Goal: Information Seeking & Learning: Learn about a topic

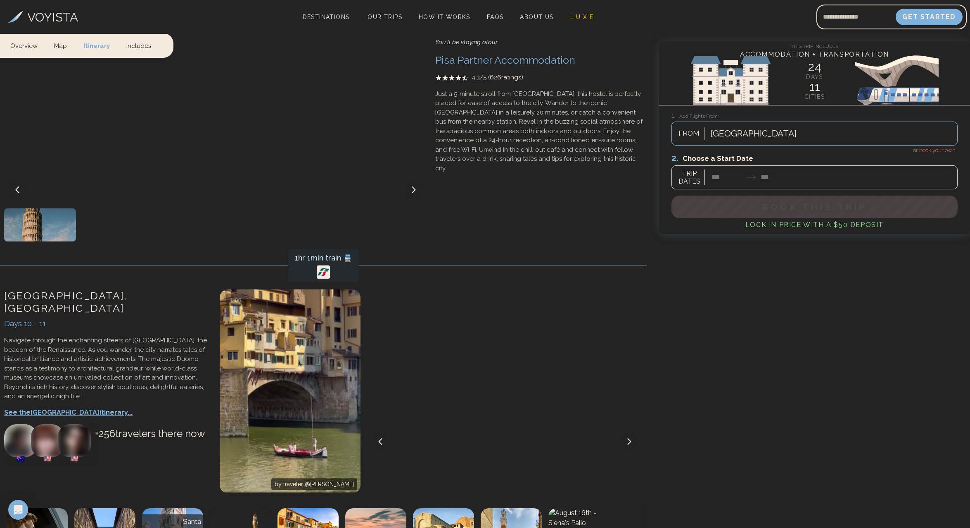
scroll to position [1951, 0]
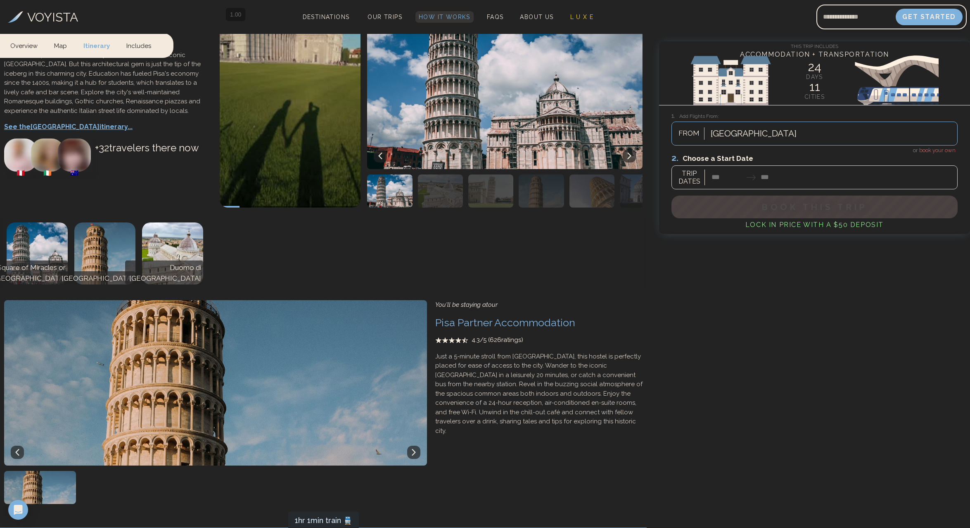
click at [446, 14] on span "How It Works" at bounding box center [445, 17] width 52 height 7
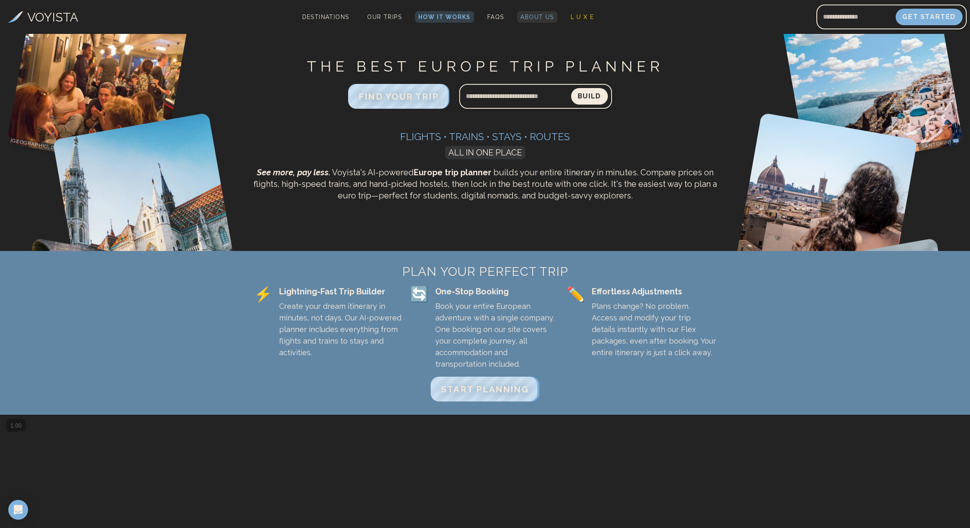
click at [543, 14] on span "About Us" at bounding box center [536, 17] width 33 height 7
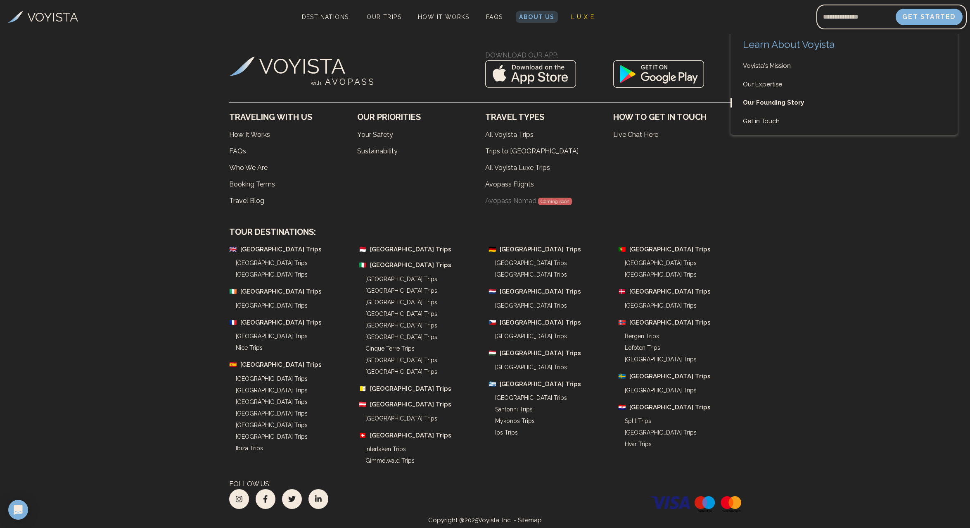
scroll to position [2053, 0]
click at [768, 66] on link "Voyista's Mission" at bounding box center [844, 66] width 227 height 10
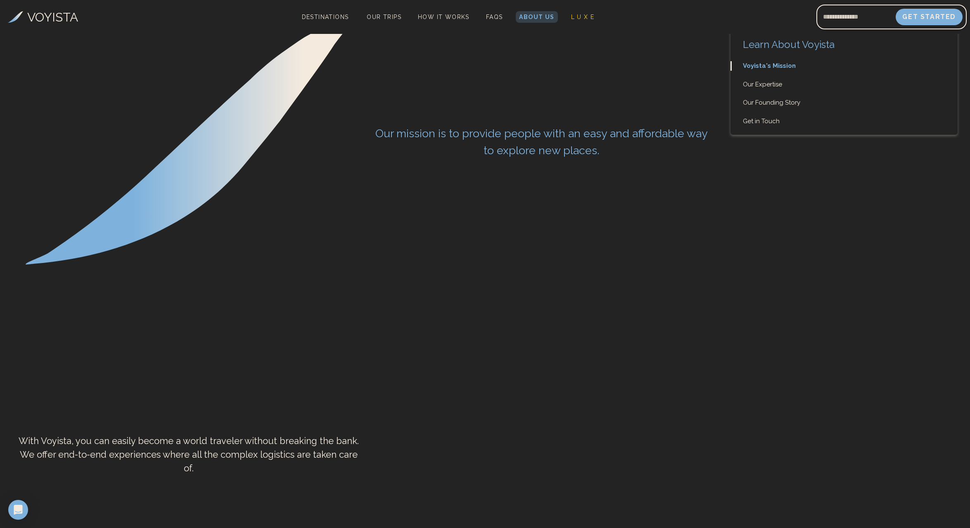
scroll to position [0, 0]
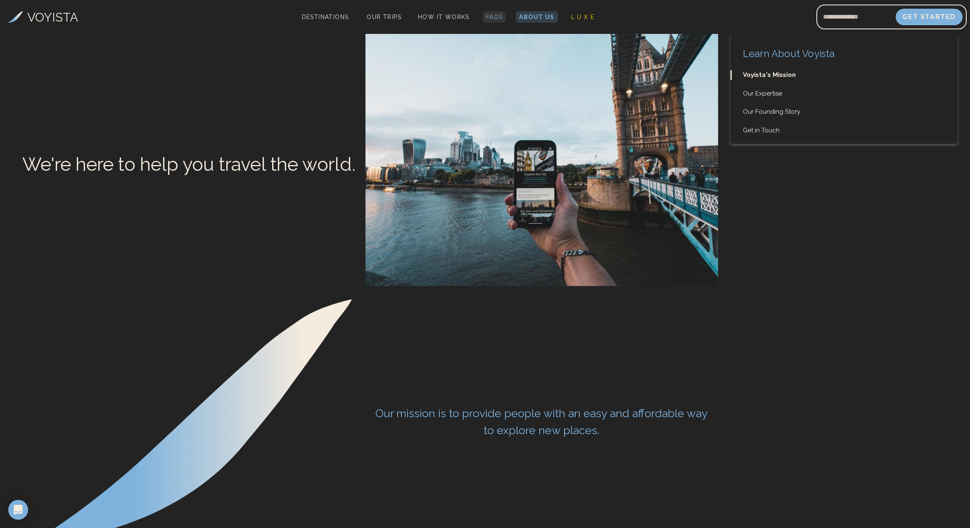
click at [493, 16] on span "FAQs" at bounding box center [494, 17] width 17 height 7
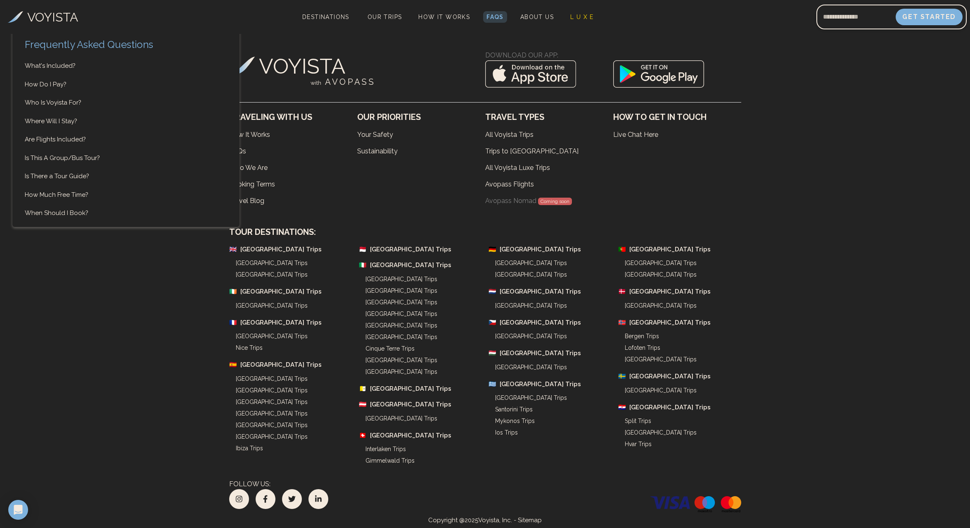
scroll to position [4441, 0]
